Goal: Information Seeking & Learning: Learn about a topic

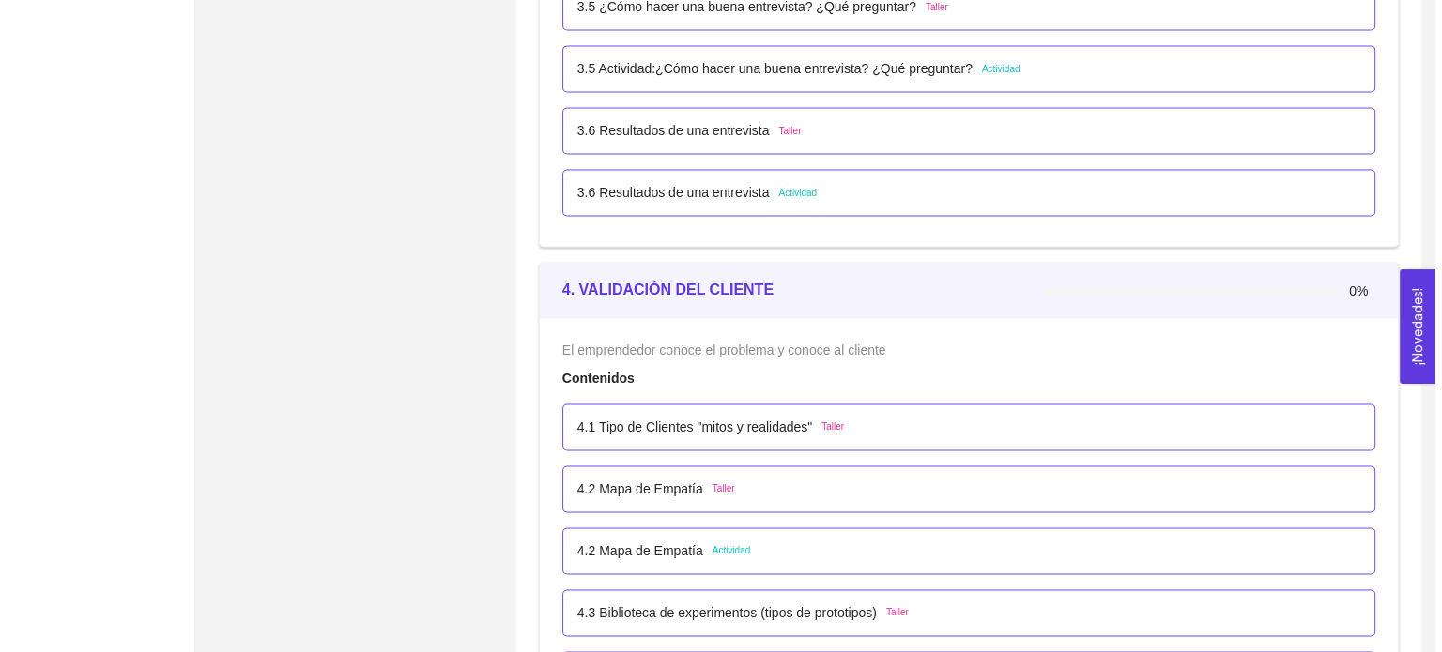
scroll to position [2990, 0]
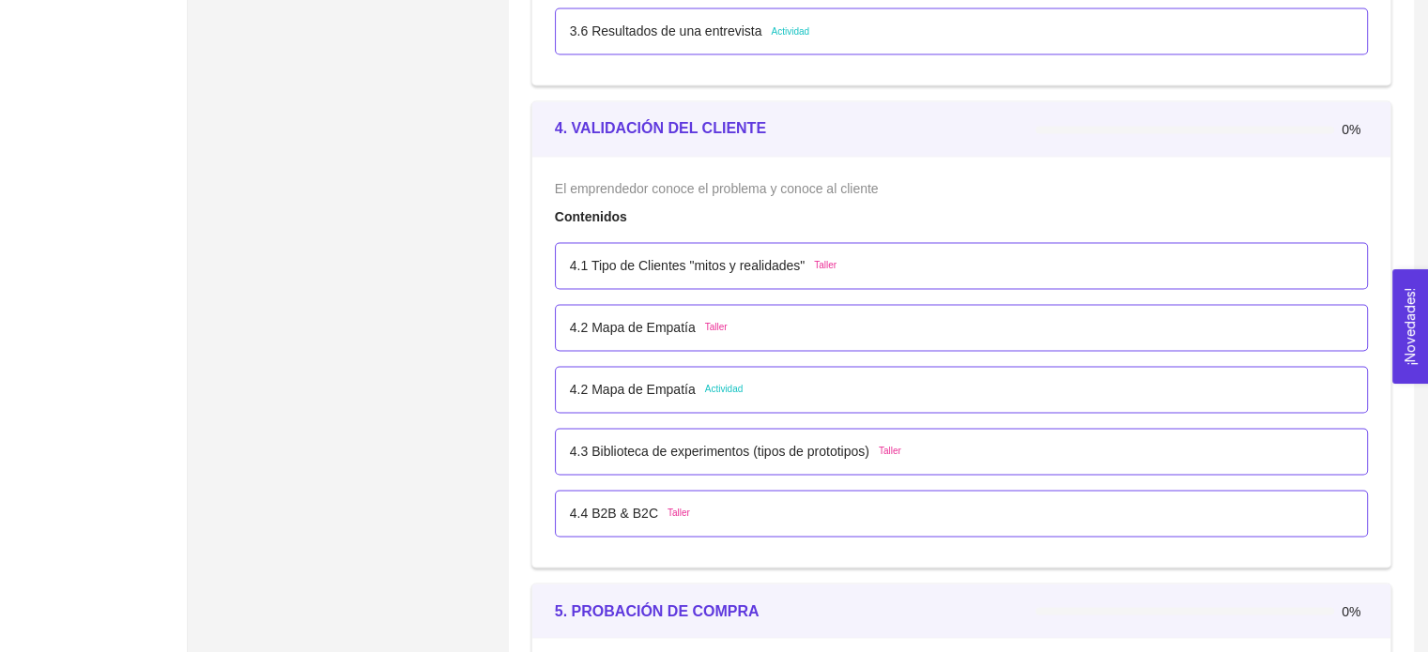
click at [629, 452] on p "4.3 Biblioteca de experimentos (tipos de prototipos)" at bounding box center [719, 451] width 299 height 21
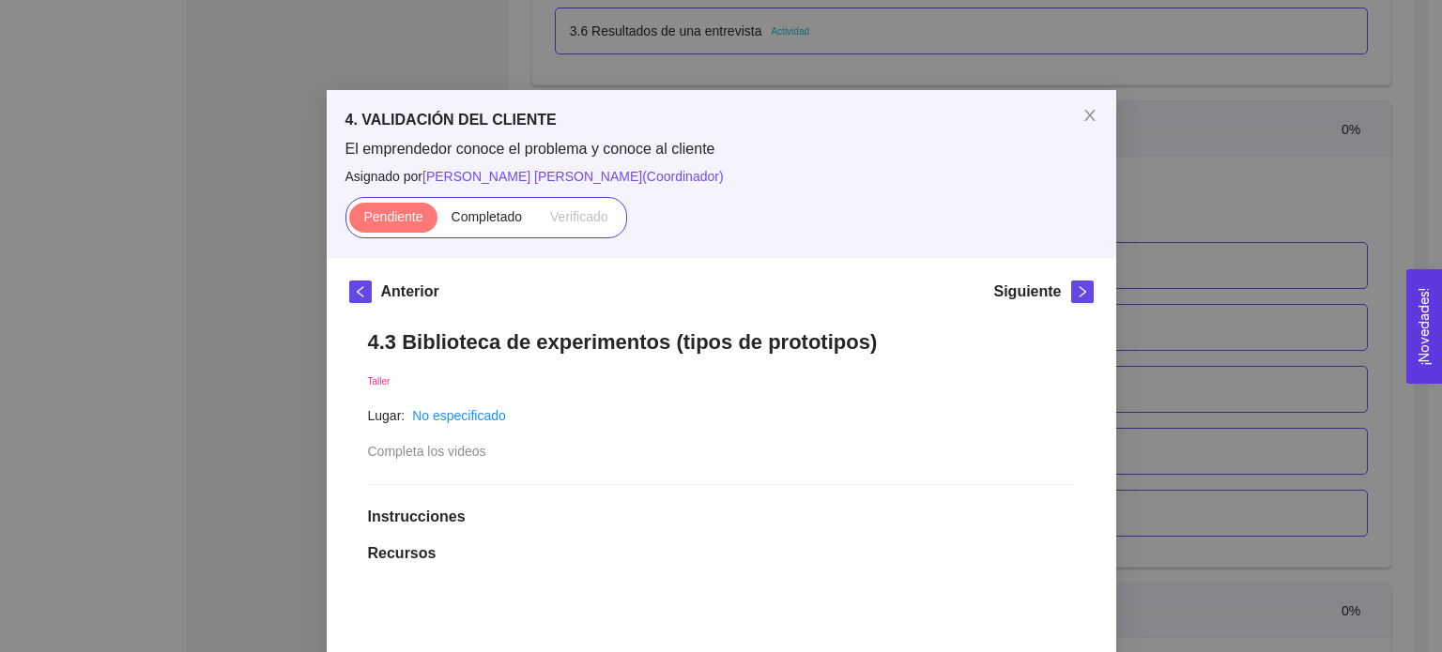
scroll to position [0, 0]
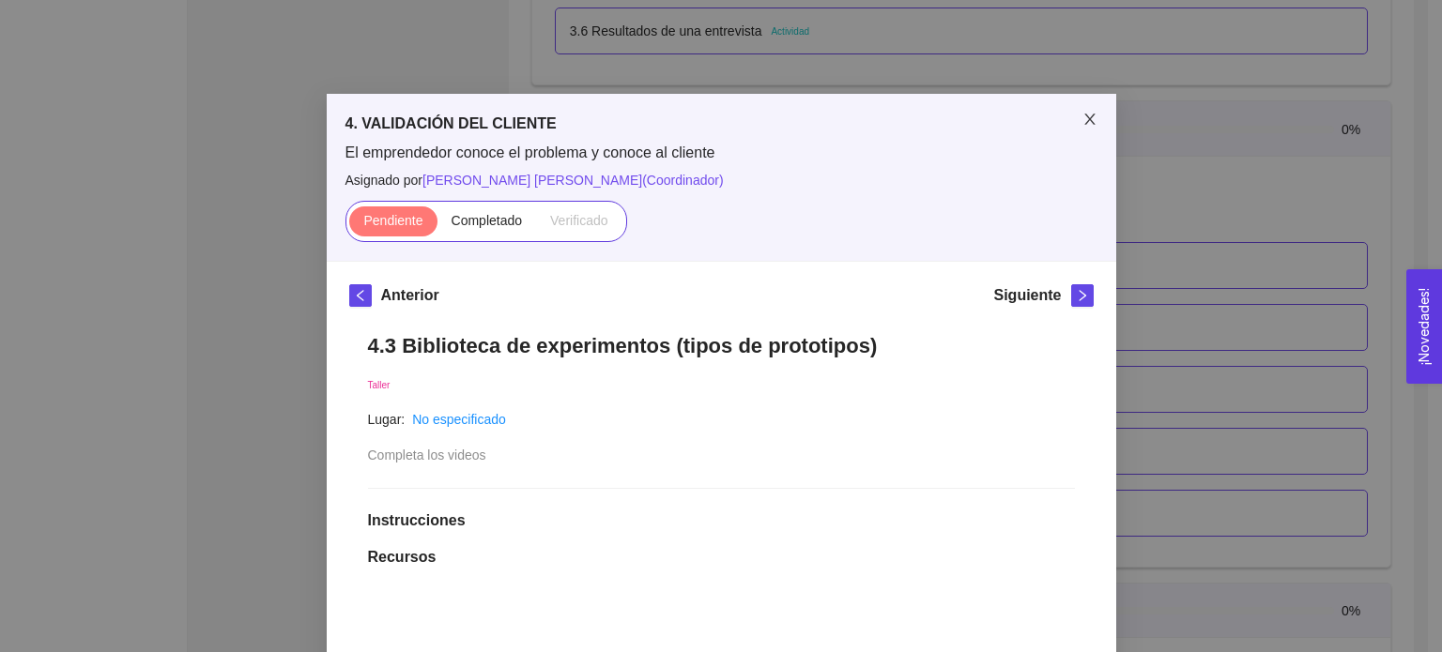
click at [1082, 115] on icon "close" at bounding box center [1089, 119] width 15 height 15
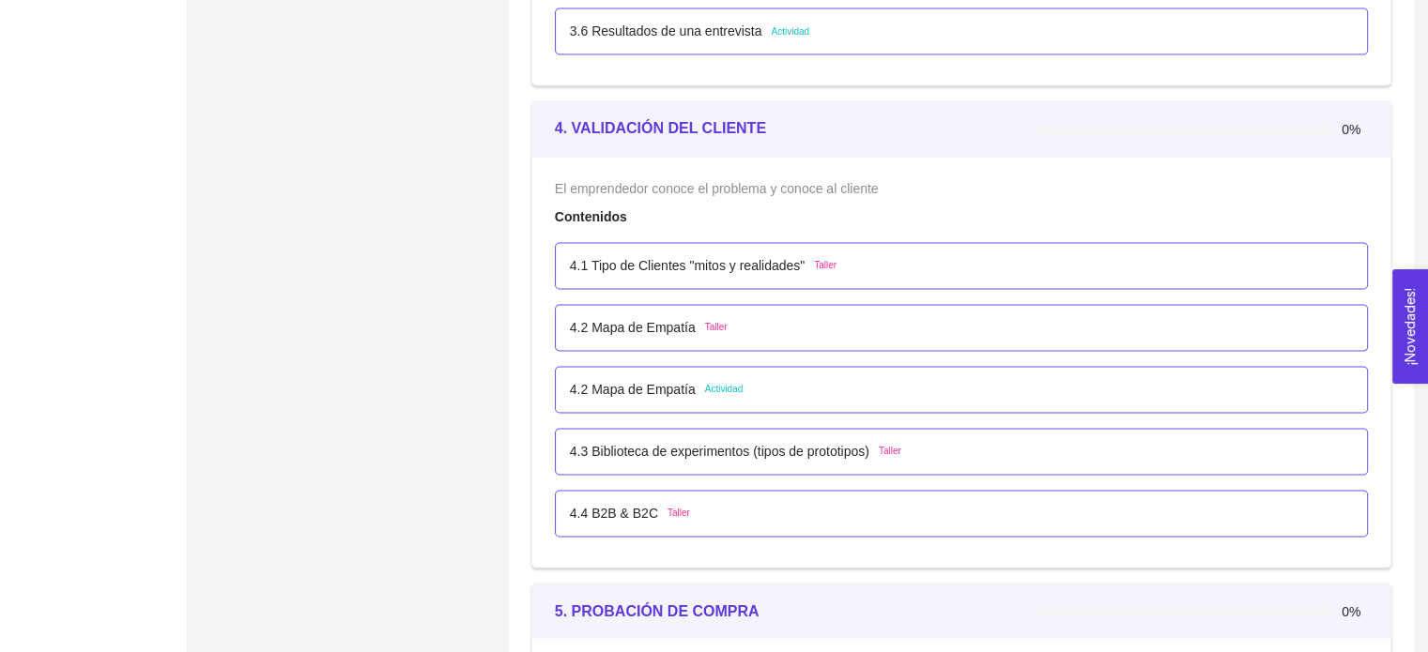
click at [767, 506] on div "4.4 B2B & B2C Taller" at bounding box center [961, 513] width 783 height 21
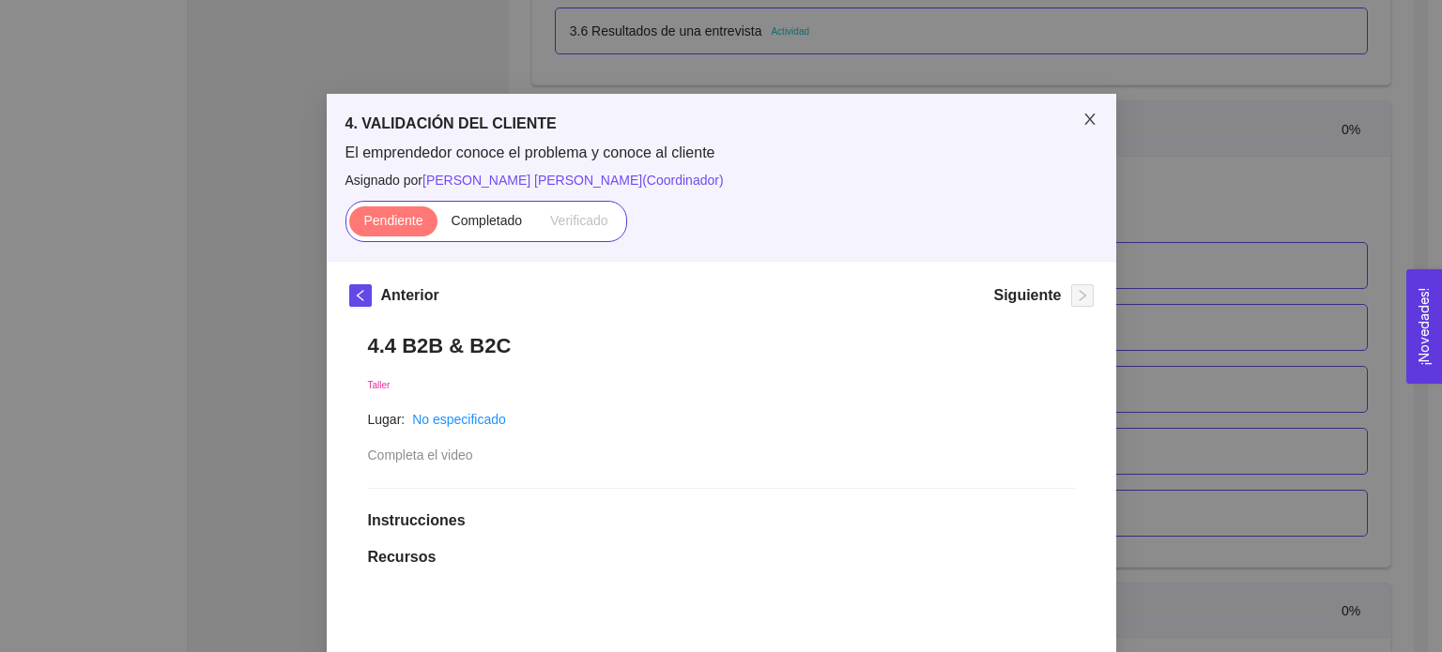
click at [1082, 118] on icon "close" at bounding box center [1089, 119] width 15 height 15
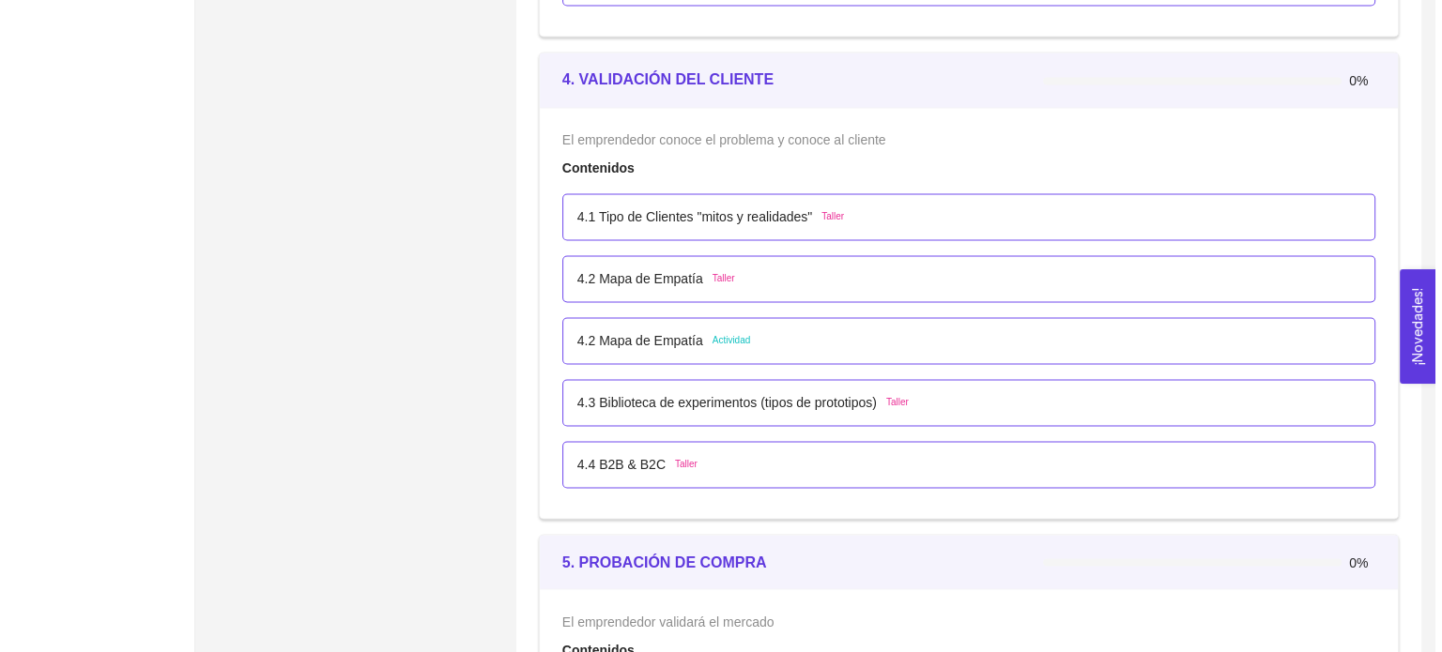
scroll to position [3039, 0]
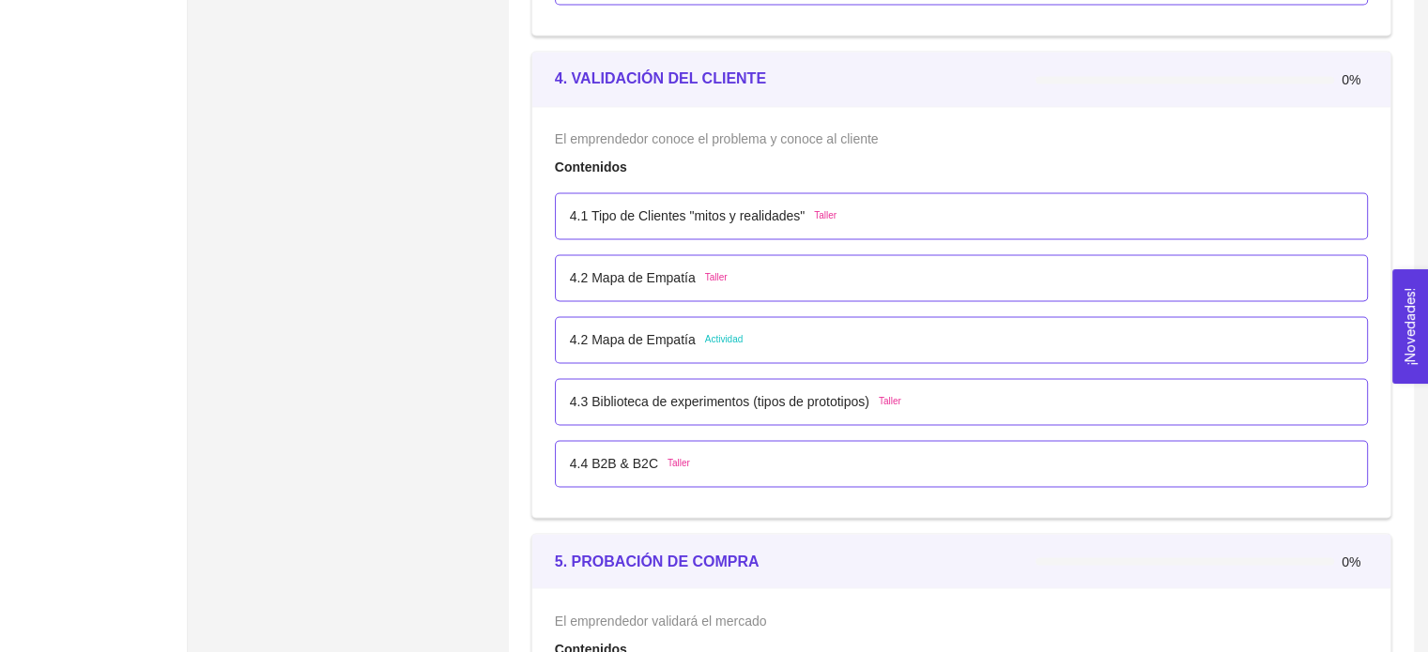
click at [652, 356] on div "4.2 Mapa de Empatía Actividad" at bounding box center [961, 339] width 813 height 47
click at [685, 342] on p "4.2 Mapa de Empatía" at bounding box center [633, 339] width 126 height 21
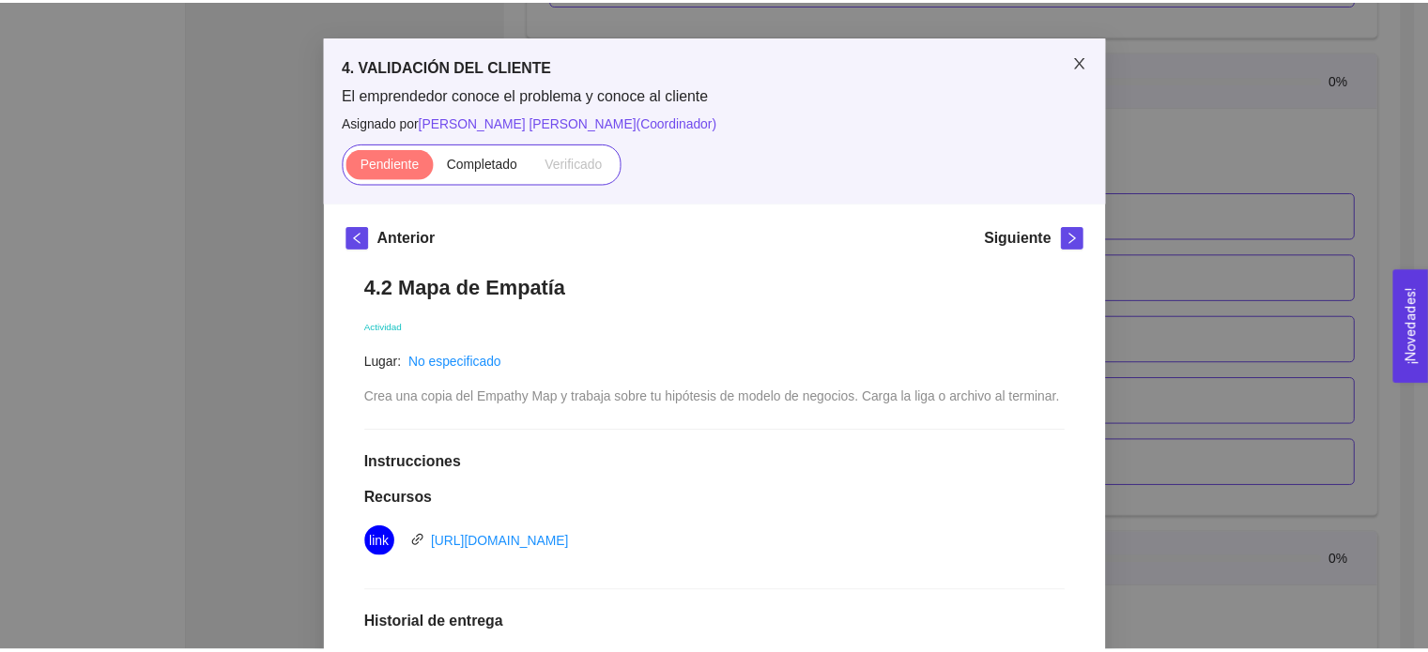
scroll to position [56, 0]
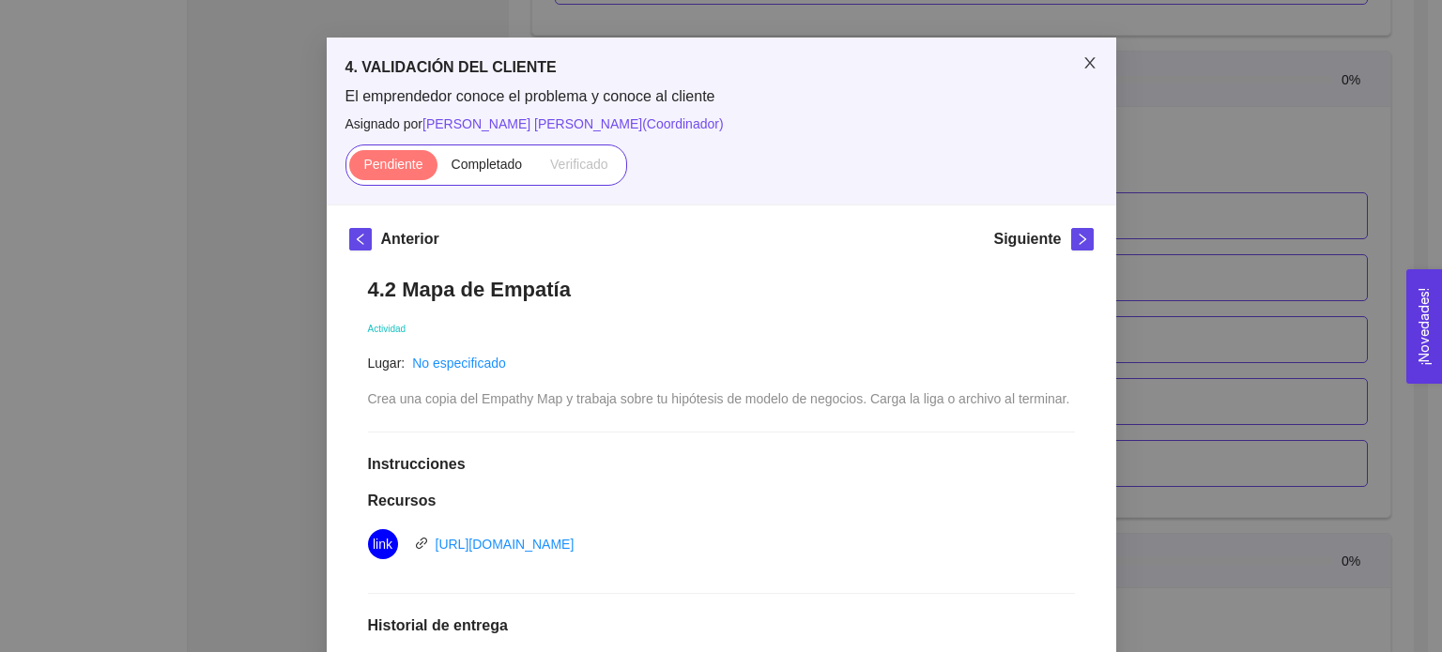
click at [1089, 65] on icon "close" at bounding box center [1089, 62] width 15 height 15
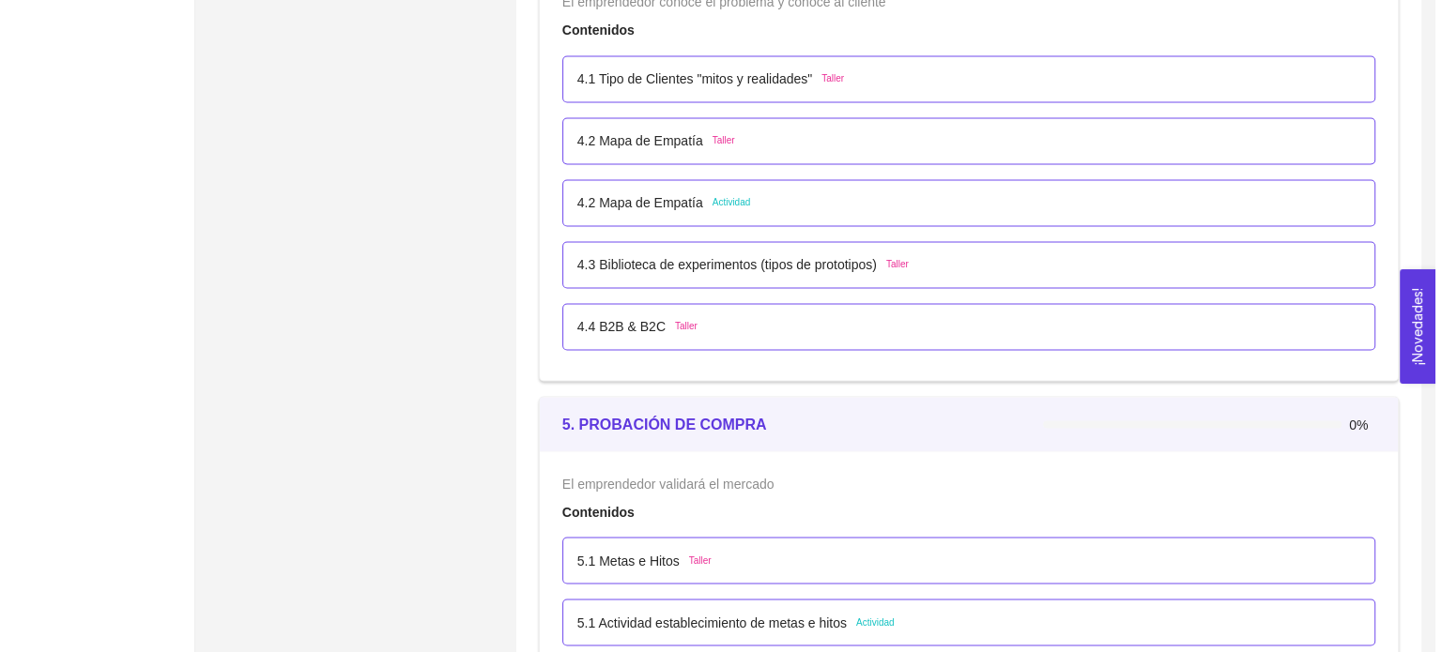
scroll to position [3178, 0]
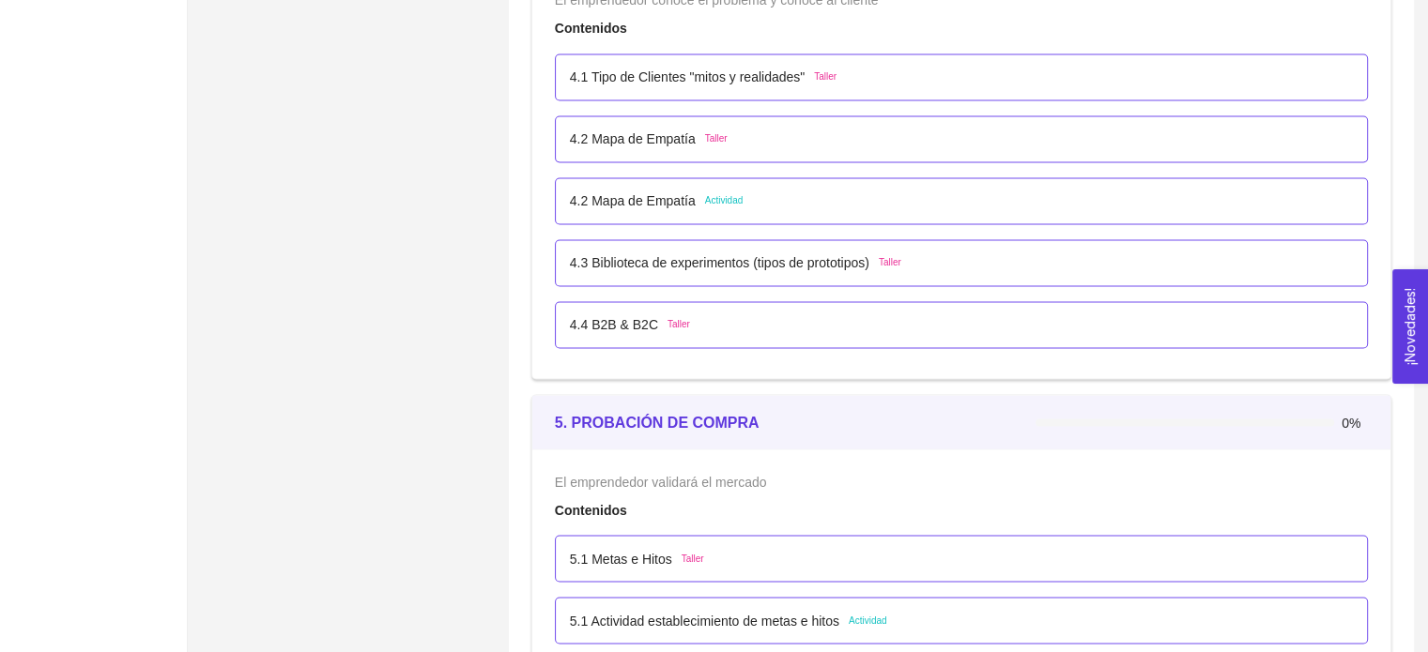
click at [677, 201] on p "4.2 Mapa de Empatía" at bounding box center [633, 201] width 126 height 21
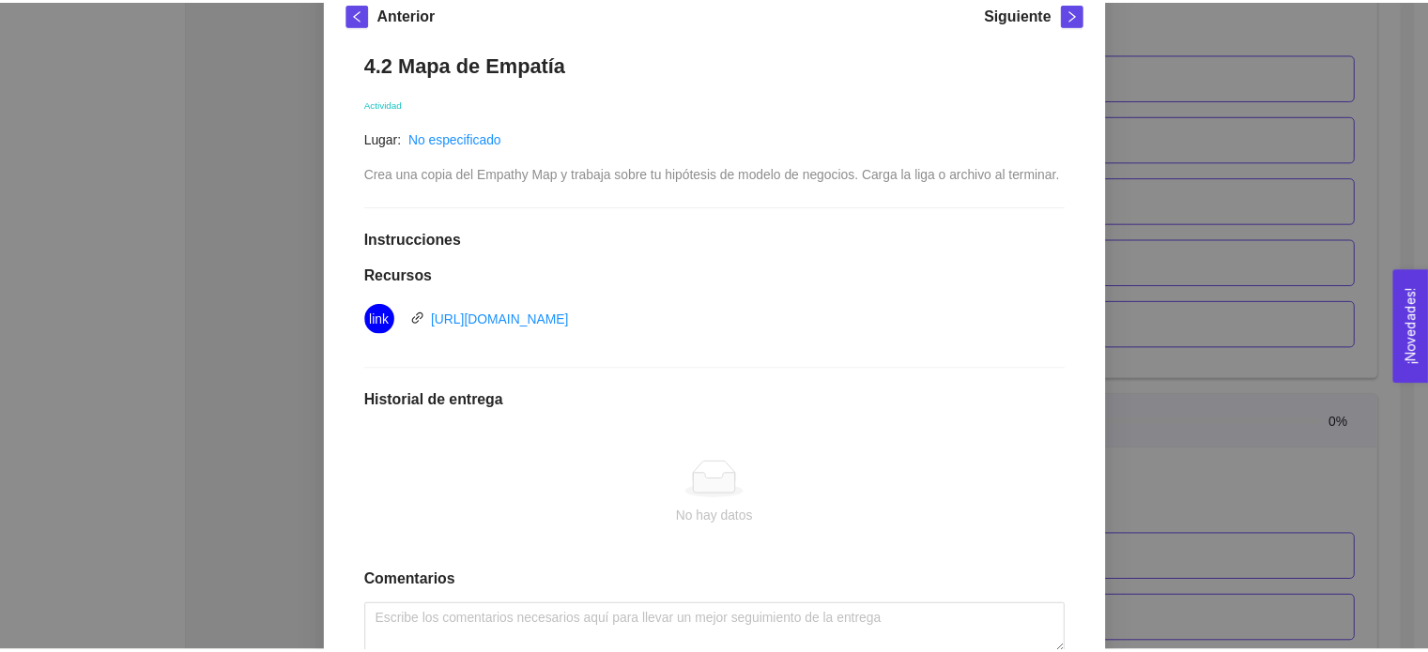
scroll to position [94, 0]
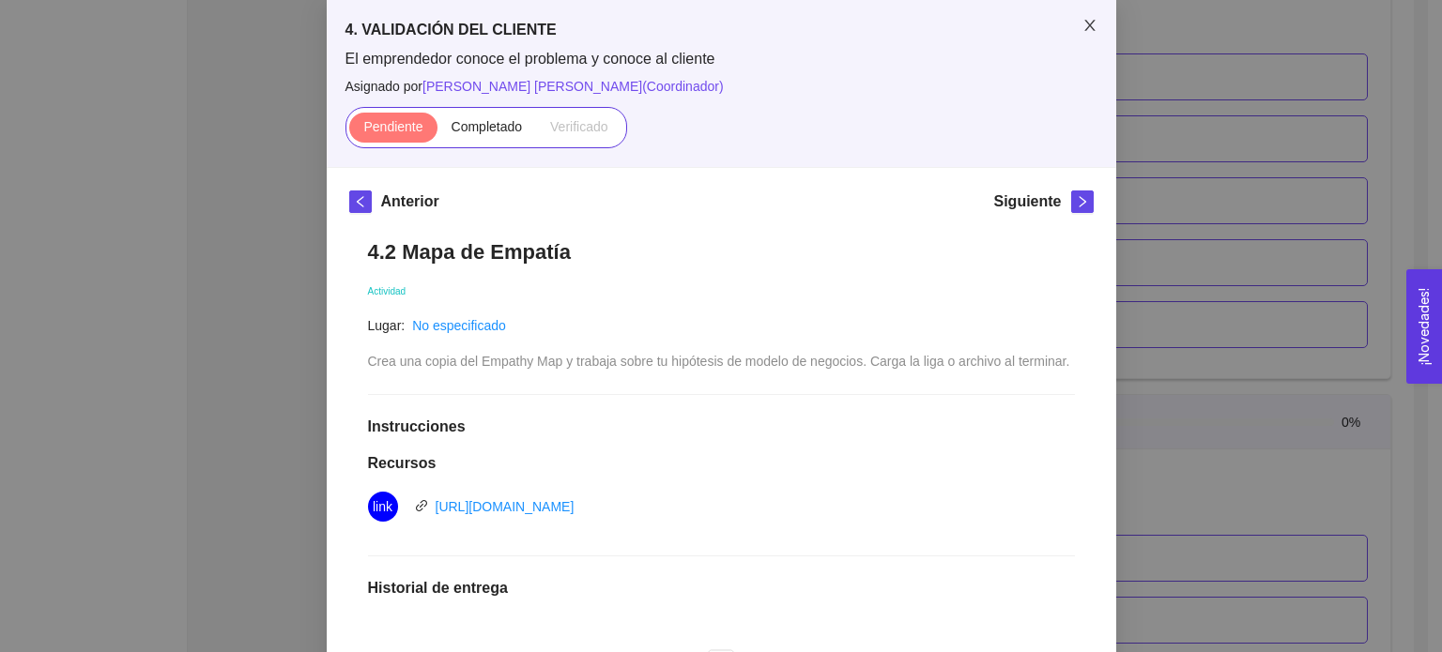
click at [1082, 33] on icon "close" at bounding box center [1089, 25] width 15 height 15
